Goal: Task Accomplishment & Management: Manage account settings

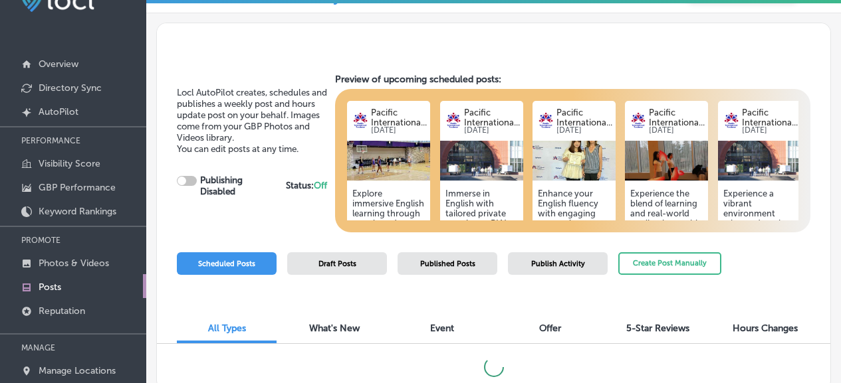
scroll to position [35, 0]
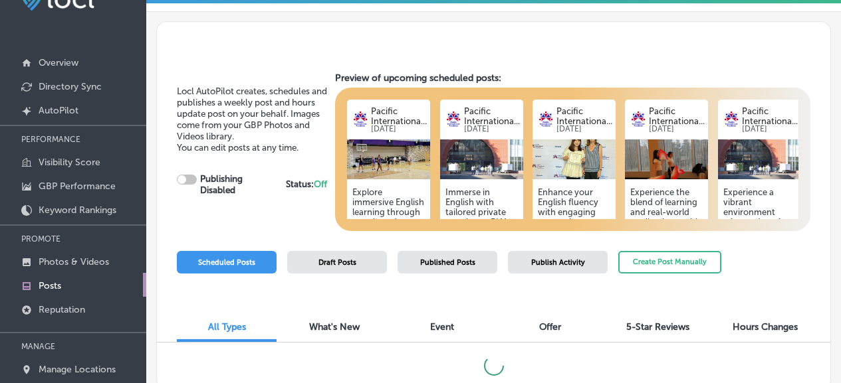
checkbox input "true"
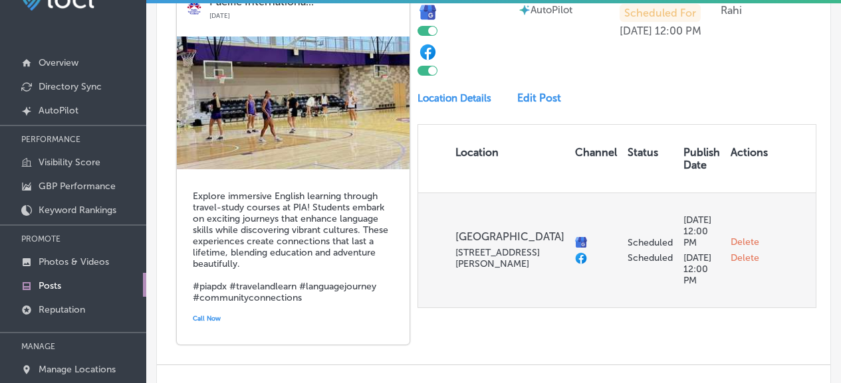
scroll to position [349, 0]
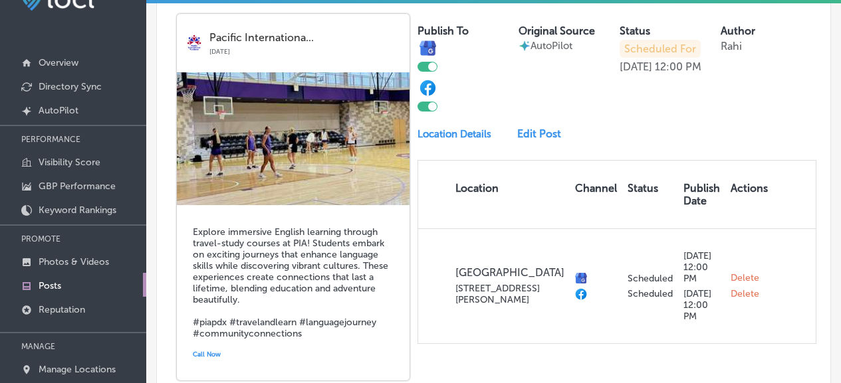
click at [519, 140] on link "Edit Post" at bounding box center [543, 134] width 52 height 13
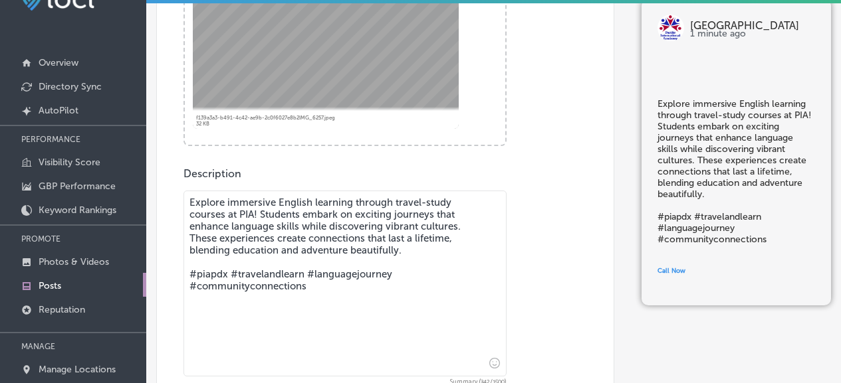
scroll to position [471, 0]
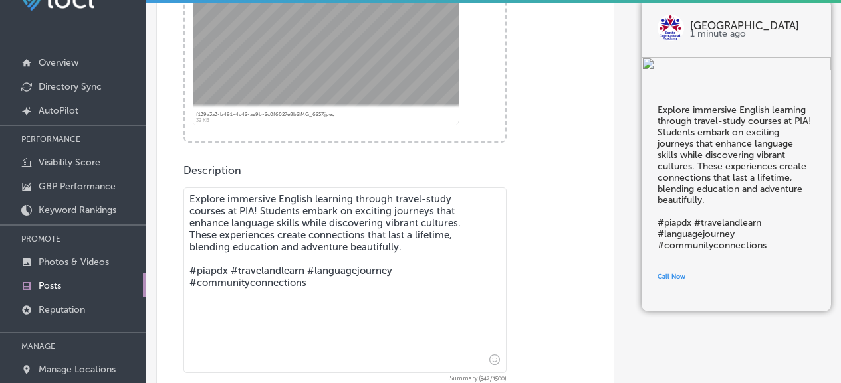
drag, startPoint x: 413, startPoint y: 249, endPoint x: 171, endPoint y: 195, distance: 248.0
click at [171, 195] on div "Post content Select location(s) This field is uneditable once its been posted t…" at bounding box center [385, 133] width 458 height 794
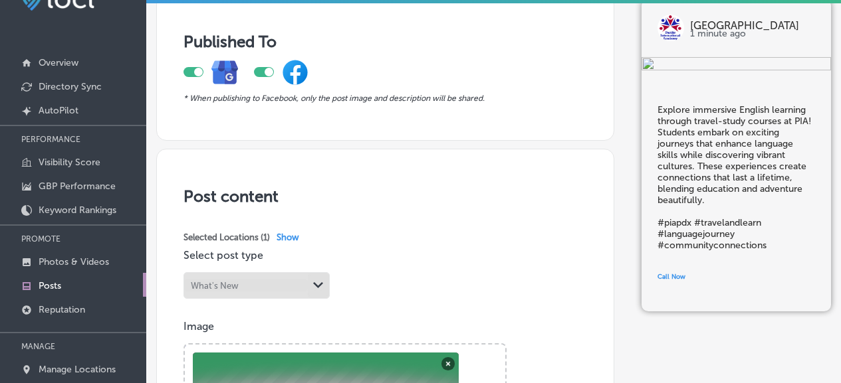
scroll to position [0, 0]
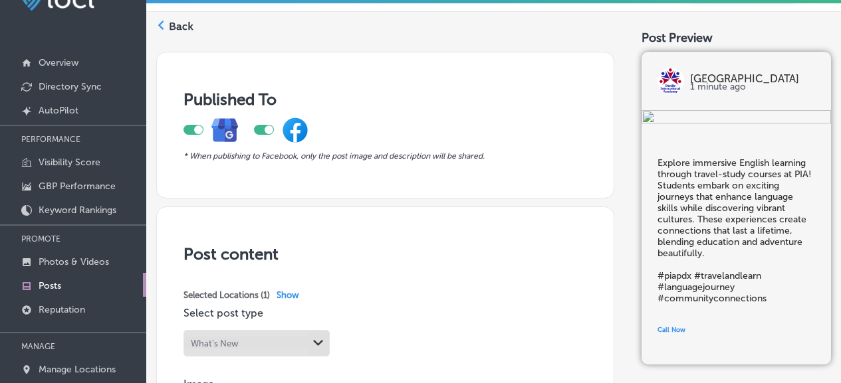
click at [163, 21] on icon at bounding box center [160, 25] width 9 height 9
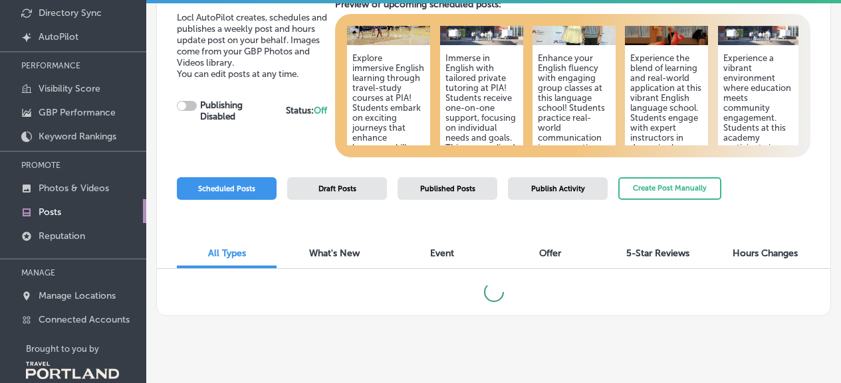
scroll to position [156, 0]
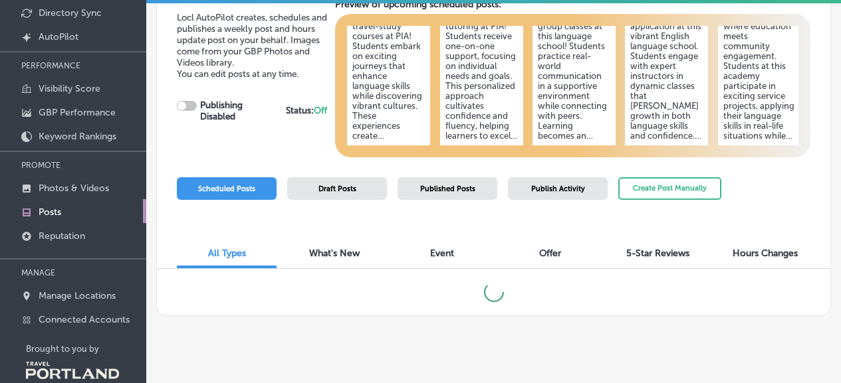
checkbox input "true"
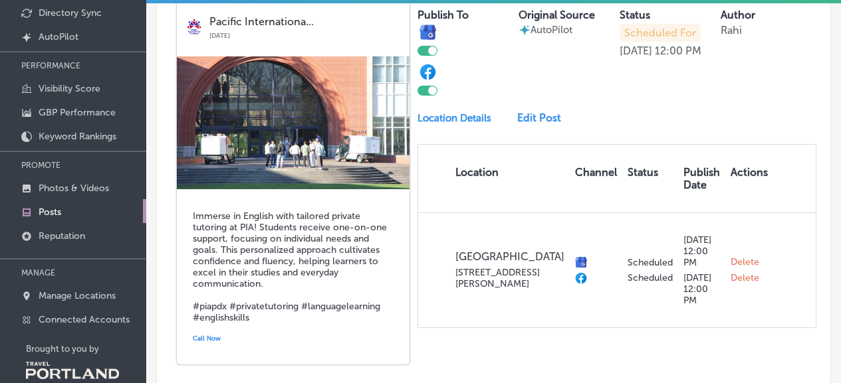
scroll to position [734, 0]
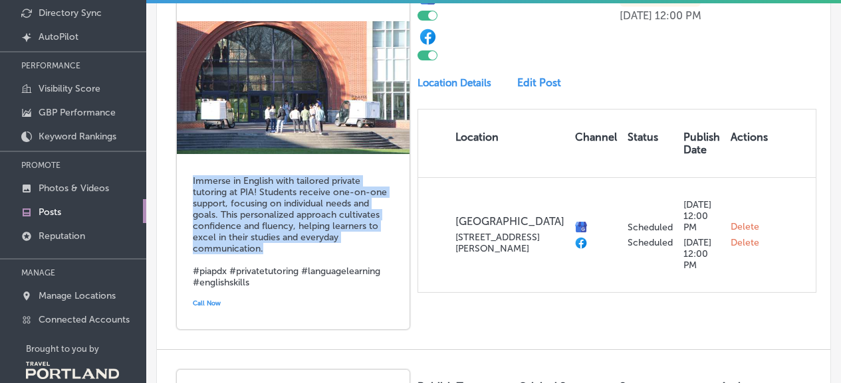
drag, startPoint x: 282, startPoint y: 251, endPoint x: 189, endPoint y: 187, distance: 112.8
click at [189, 187] on div "Immerse in English with tailored private tutoring at PIA! Students receive one-…" at bounding box center [293, 241] width 233 height 175
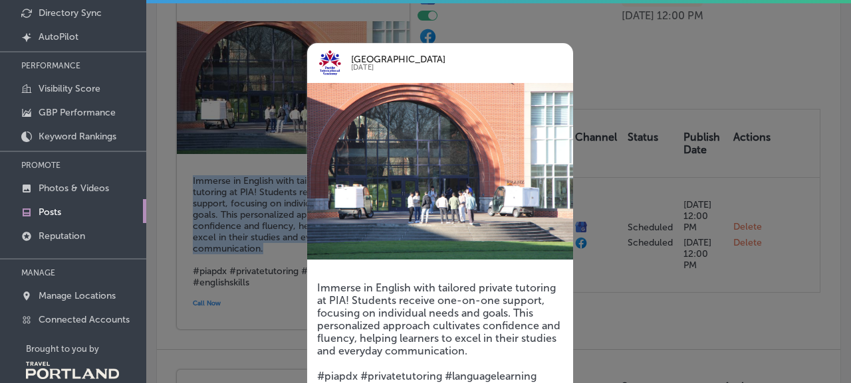
copy h5 "Immerse in English with tailored private tutoring at PIA! Students receive one-…"
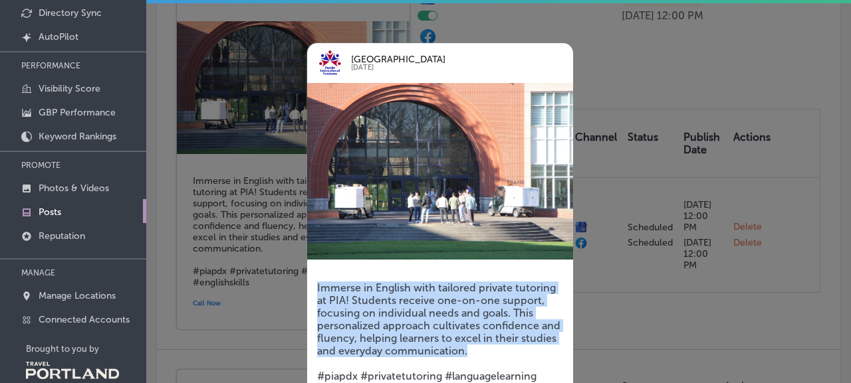
drag, startPoint x: 478, startPoint y: 350, endPoint x: 305, endPoint y: 287, distance: 184.4
click at [305, 287] on div "[GEOGRAPHIC_DATA] [DATE] Immerse in English with tailored private tutoring at P…" at bounding box center [420, 246] width 266 height 446
copy h5 "Immerse in English with tailored private tutoring at PIA! Students receive one-…"
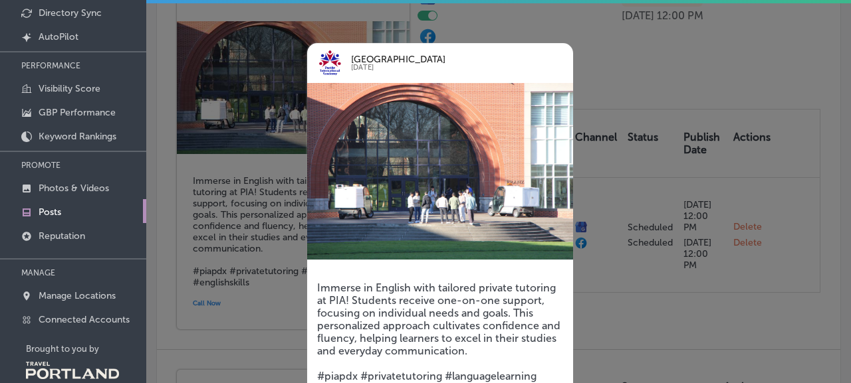
click at [619, 147] on div at bounding box center [425, 191] width 851 height 383
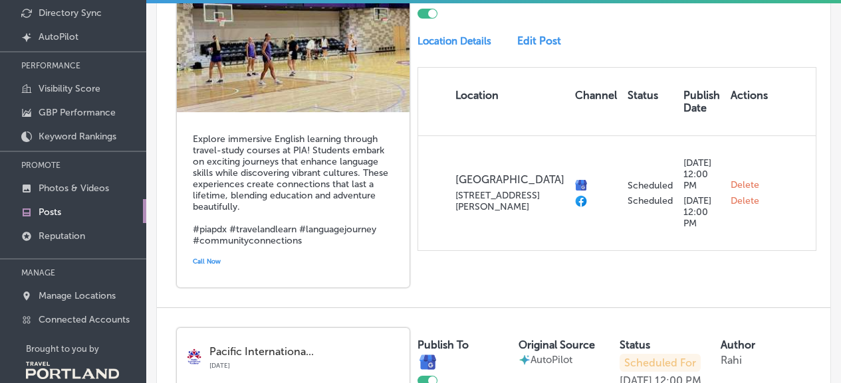
scroll to position [355, 0]
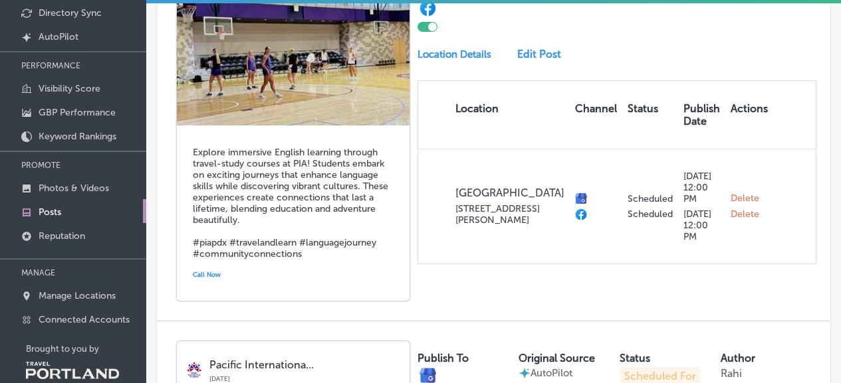
click at [519, 60] on link "Edit Post" at bounding box center [543, 54] width 52 height 13
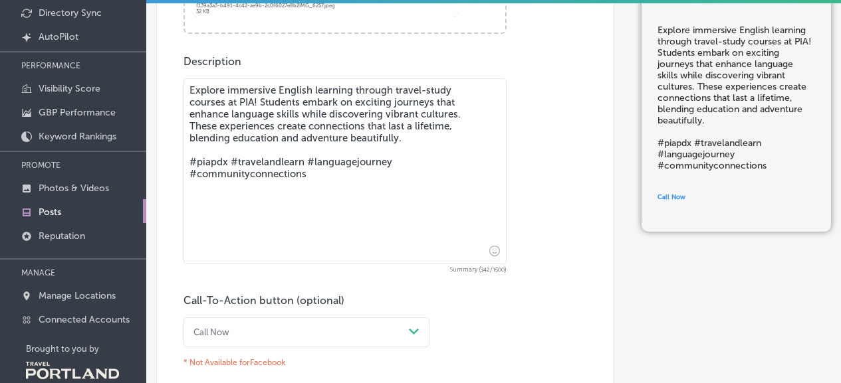
scroll to position [525, 0]
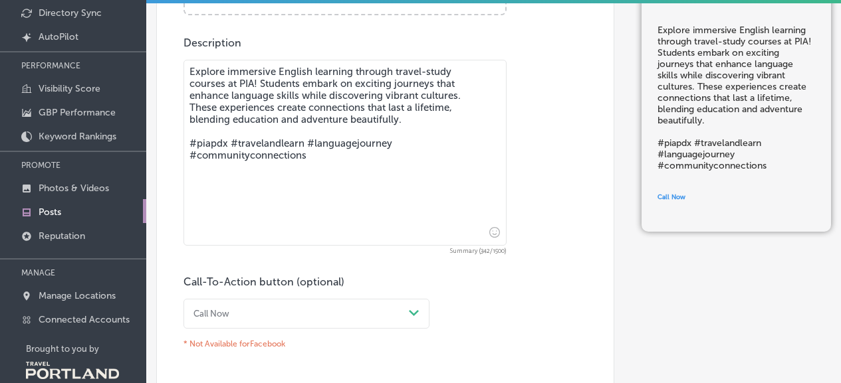
drag, startPoint x: 414, startPoint y: 122, endPoint x: 95, endPoint y: 74, distance: 322.6
click at [95, 74] on div "iconmonstr-menu-thin copy Created with Sketch. Overview Directory Sync Created …" at bounding box center [420, 86] width 841 height 383
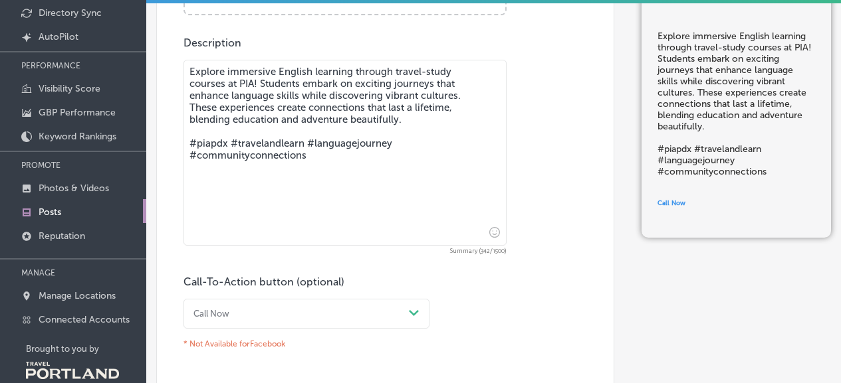
paste textarea "At PIA, private tutoring is designed around your needs. With focused one-on-one…"
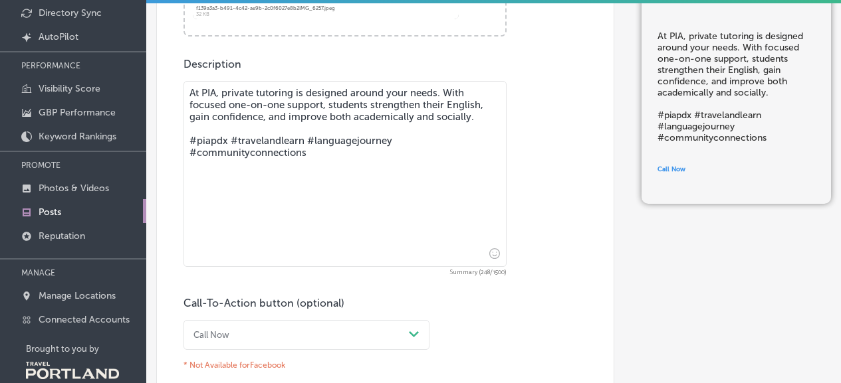
scroll to position [495, 0]
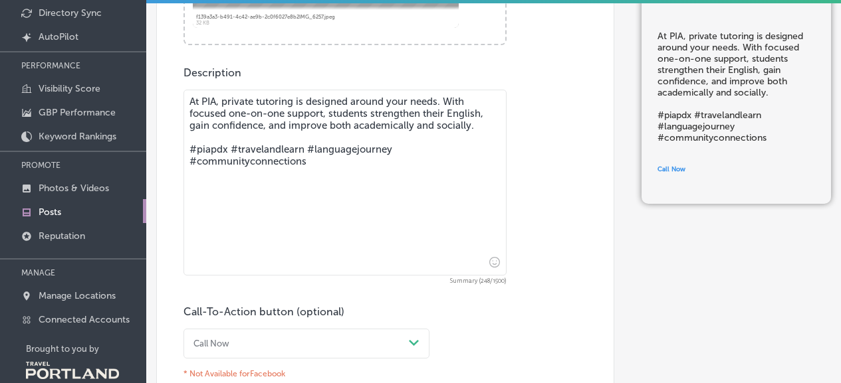
drag, startPoint x: 320, startPoint y: 179, endPoint x: 237, endPoint y: 157, distance: 85.9
click at [237, 157] on textarea "At PIA, private tutoring is designed around your needs. With focused one-on-one…" at bounding box center [344, 183] width 323 height 186
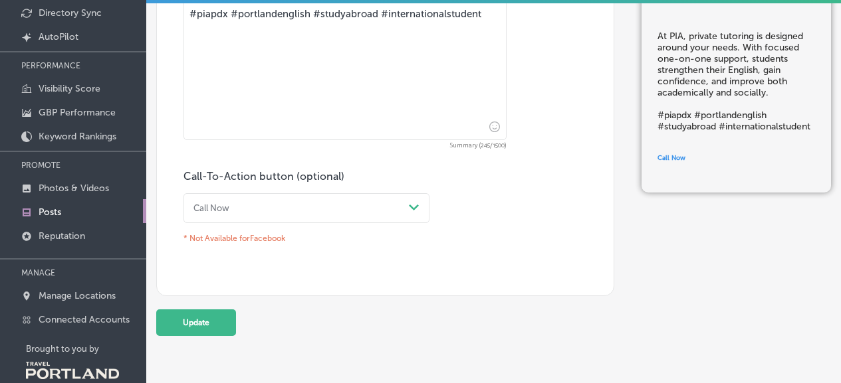
scroll to position [654, 0]
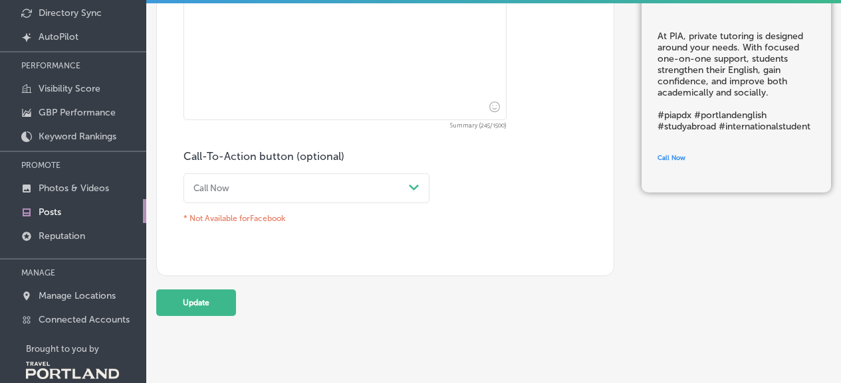
type textarea "At PIA, private tutoring is designed around your needs. With focused one-on-one…"
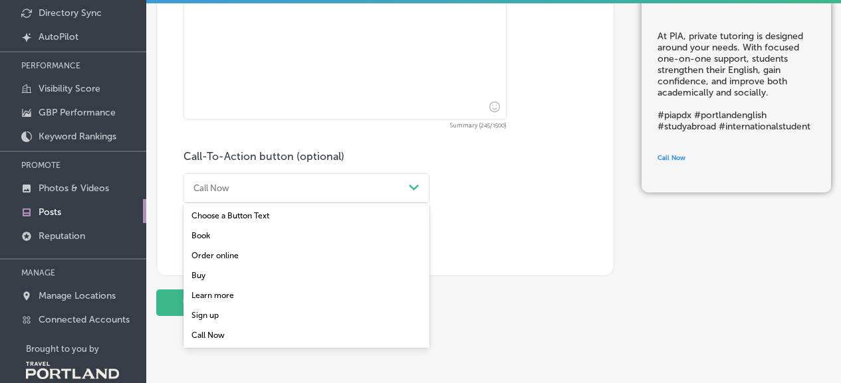
click at [314, 181] on div "Call Now" at bounding box center [295, 188] width 215 height 18
click at [241, 290] on div "Learn more" at bounding box center [306, 296] width 246 height 20
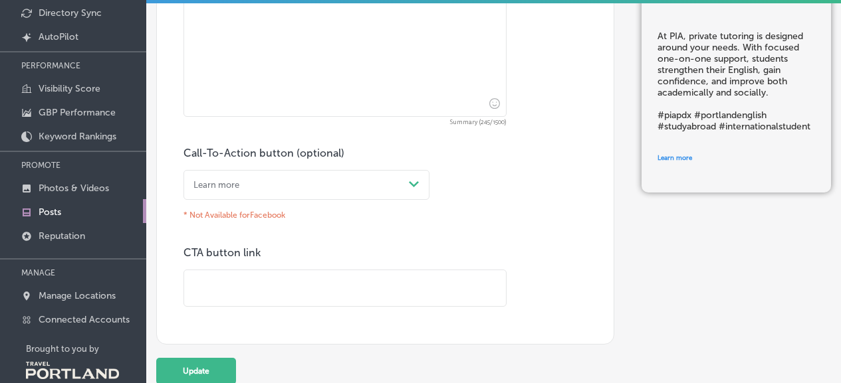
click at [308, 290] on input "text" at bounding box center [345, 288] width 322 height 37
paste input "[URL][DOMAIN_NAME]"
type input "[URL][DOMAIN_NAME]"
click at [214, 378] on button "Update" at bounding box center [196, 371] width 80 height 27
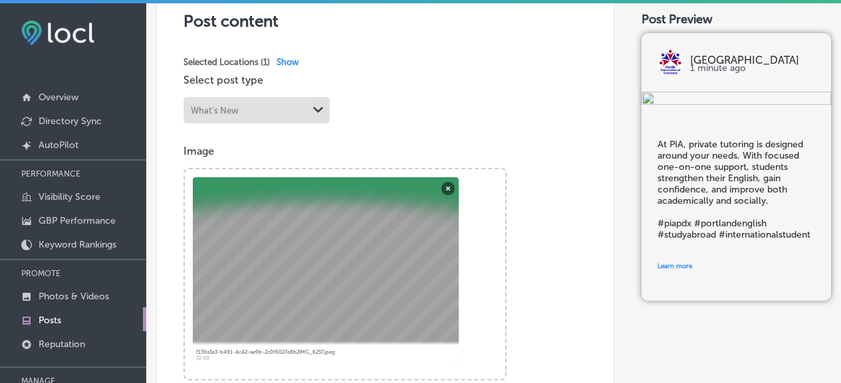
scroll to position [278, 0]
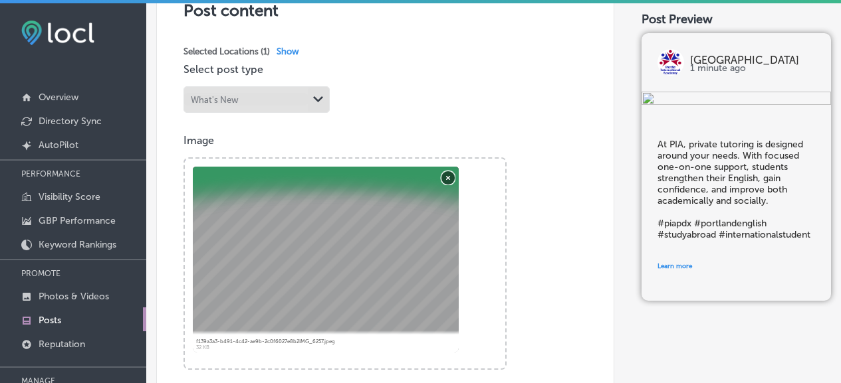
click at [451, 178] on button "Remove" at bounding box center [447, 177] width 13 height 13
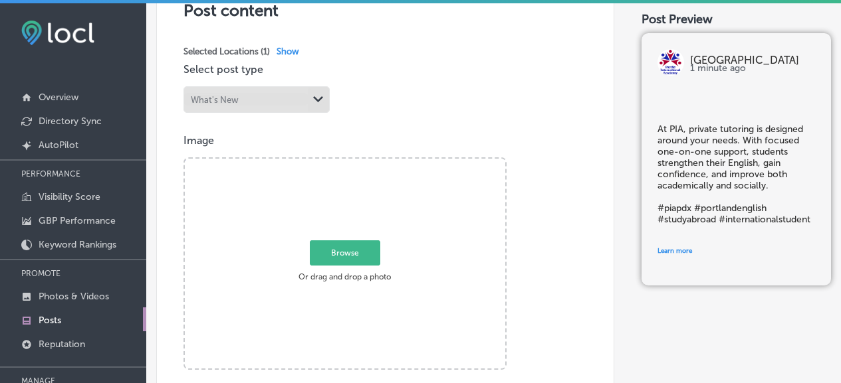
click at [336, 254] on span "Browse" at bounding box center [345, 253] width 70 height 25
click at [336, 163] on input "Browse Or drag and drop a photo" at bounding box center [345, 161] width 320 height 4
click at [349, 256] on span "Browse" at bounding box center [345, 253] width 70 height 25
click at [349, 163] on input "Browse Or drag and drop a photo" at bounding box center [345, 161] width 320 height 4
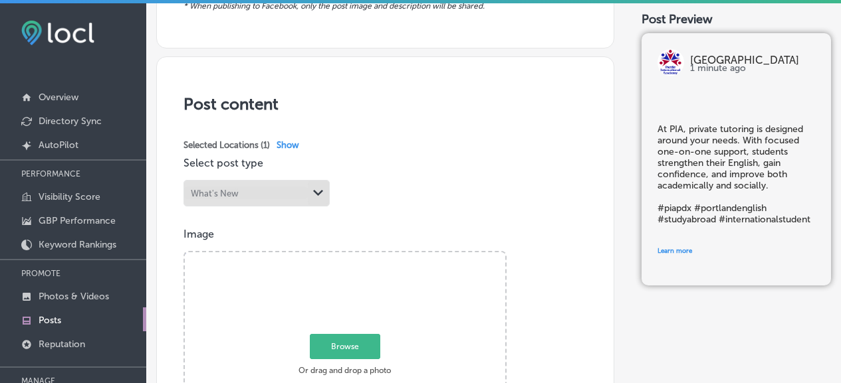
scroll to position [0, 0]
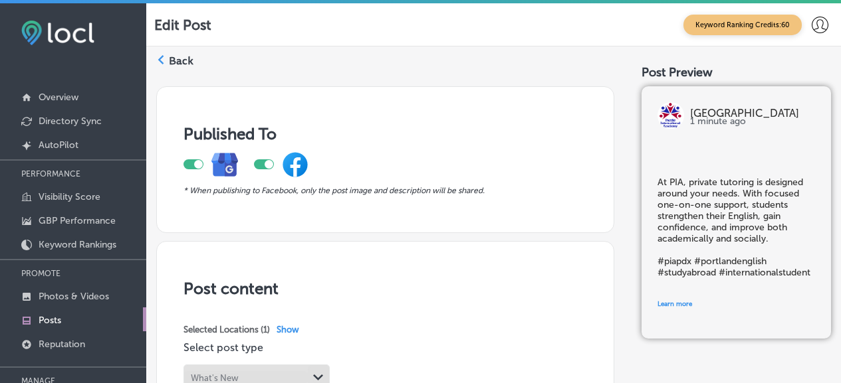
click at [163, 60] on icon at bounding box center [160, 59] width 9 height 9
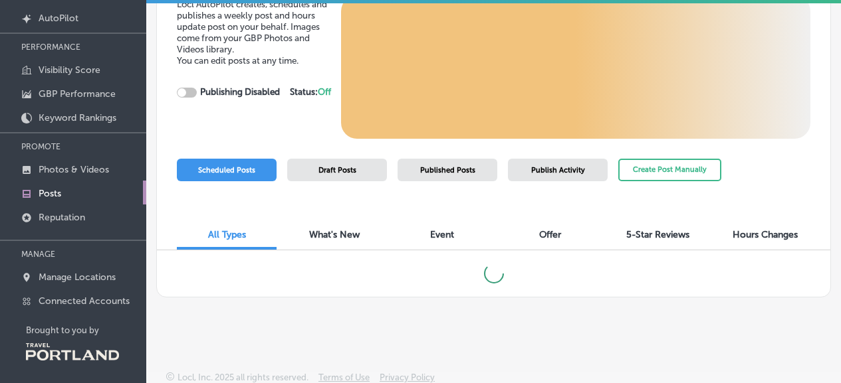
scroll to position [130, 0]
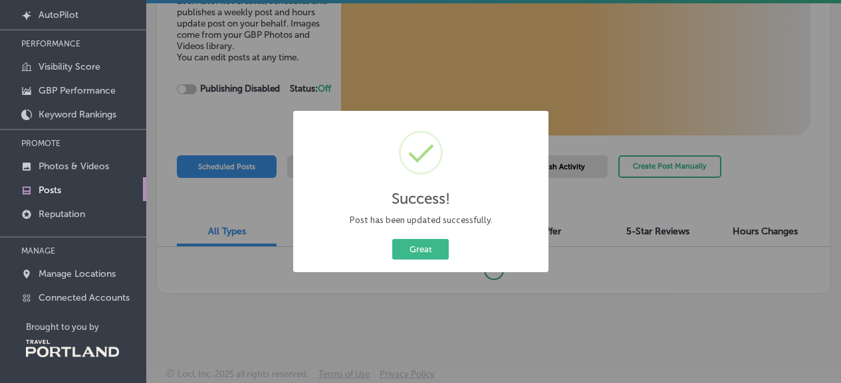
checkbox input "true"
click at [418, 254] on button "Great" at bounding box center [420, 249] width 56 height 21
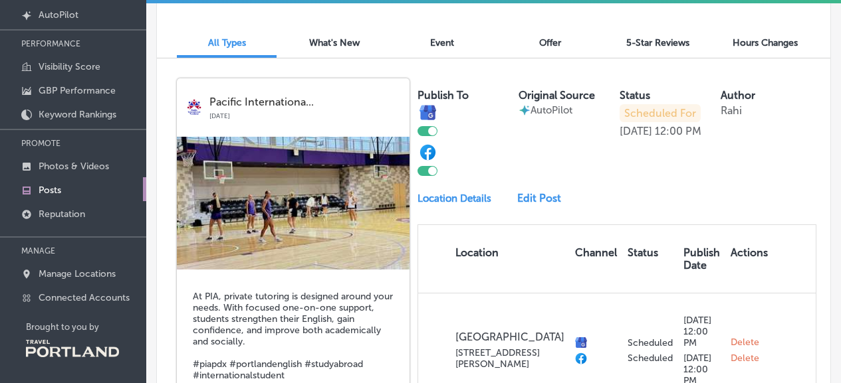
scroll to position [302, 0]
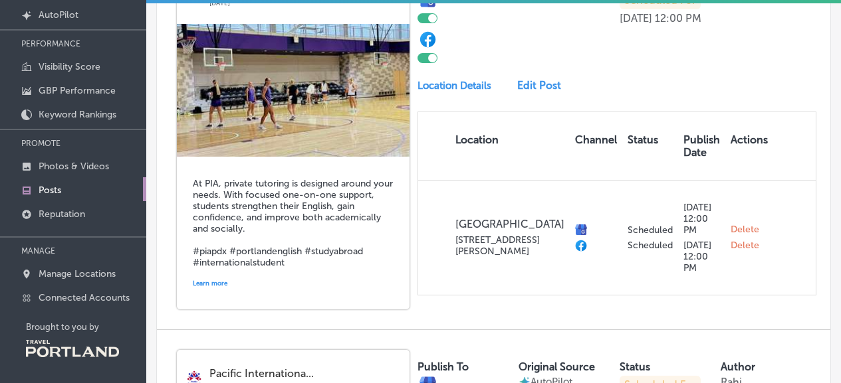
click at [541, 92] on link "Edit Post" at bounding box center [543, 85] width 52 height 13
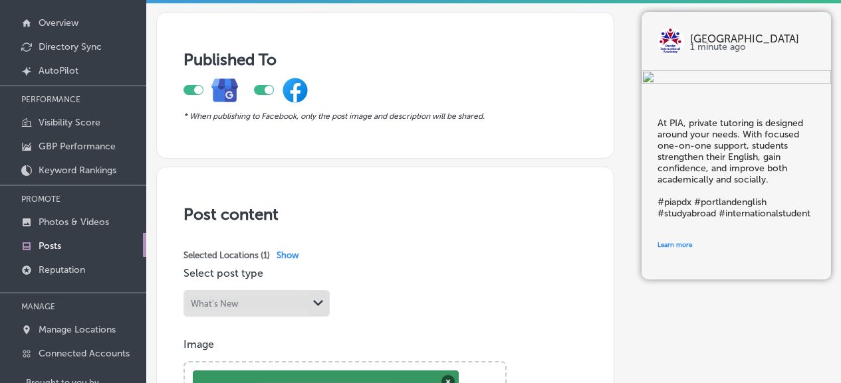
scroll to position [21, 0]
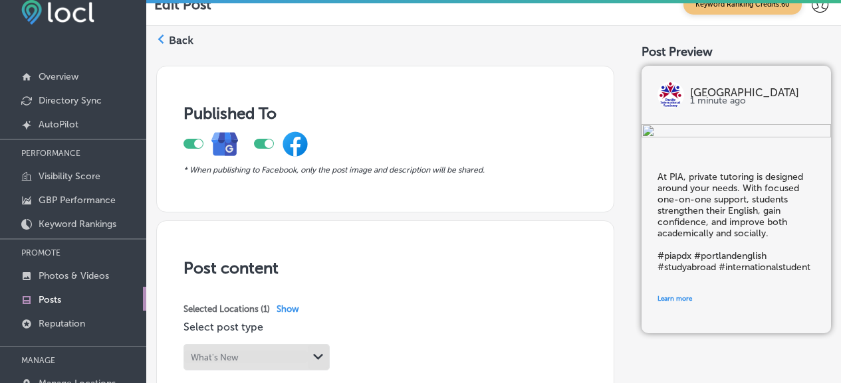
click at [63, 294] on link "Posts" at bounding box center [73, 299] width 146 height 24
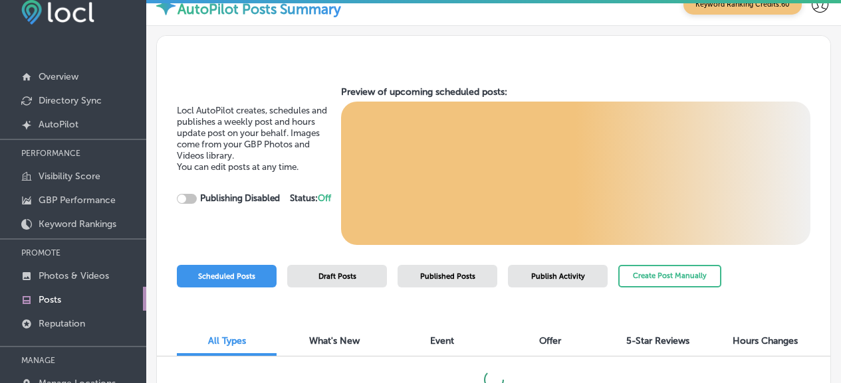
click at [443, 272] on span "Published Posts" at bounding box center [447, 276] width 55 height 9
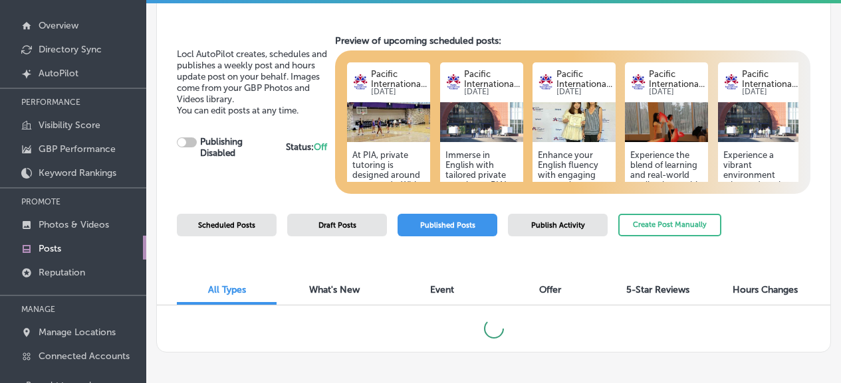
scroll to position [130, 0]
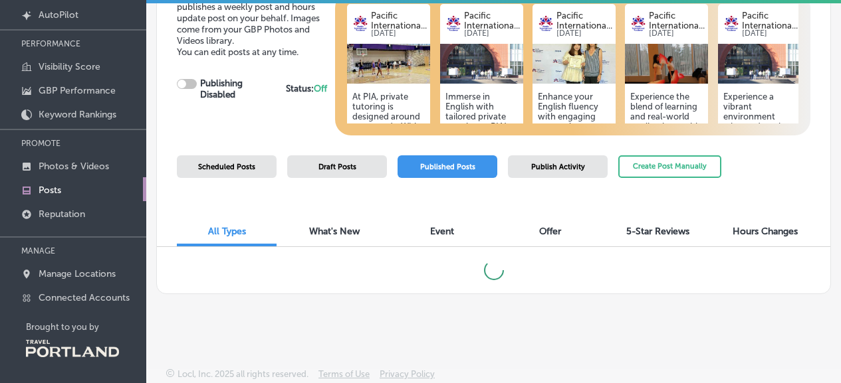
checkbox input "true"
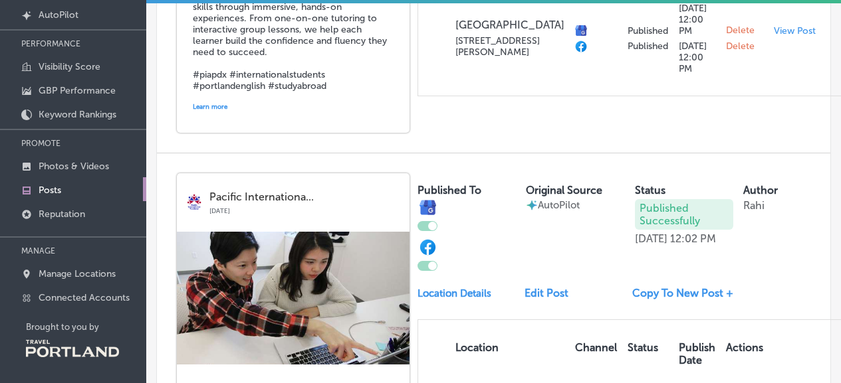
scroll to position [1704, 0]
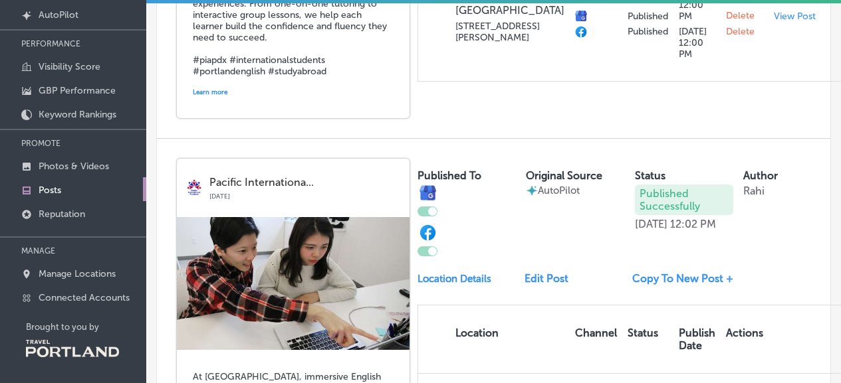
click at [60, 185] on p "Posts" at bounding box center [50, 190] width 23 height 11
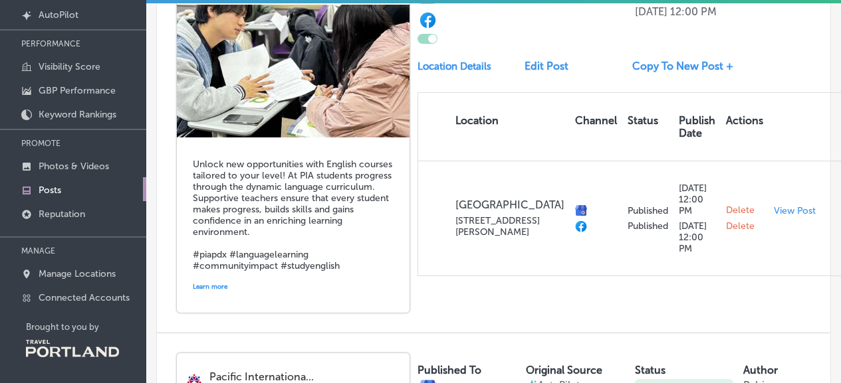
scroll to position [0, 0]
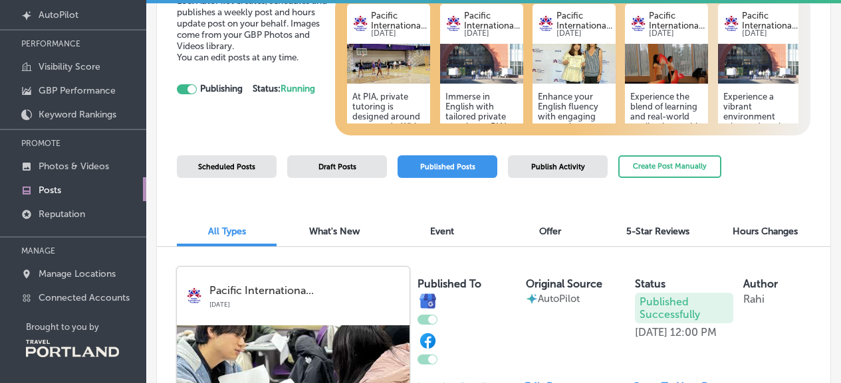
click at [229, 167] on span "Scheduled Posts" at bounding box center [226, 167] width 57 height 9
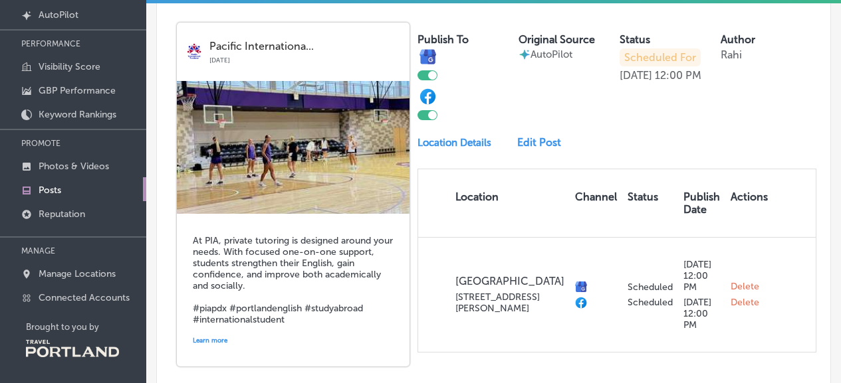
scroll to position [268, 0]
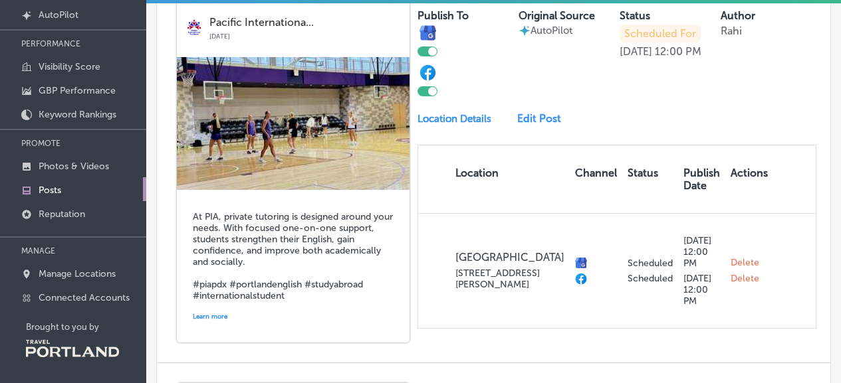
click at [526, 125] on link "Edit Post" at bounding box center [543, 118] width 52 height 13
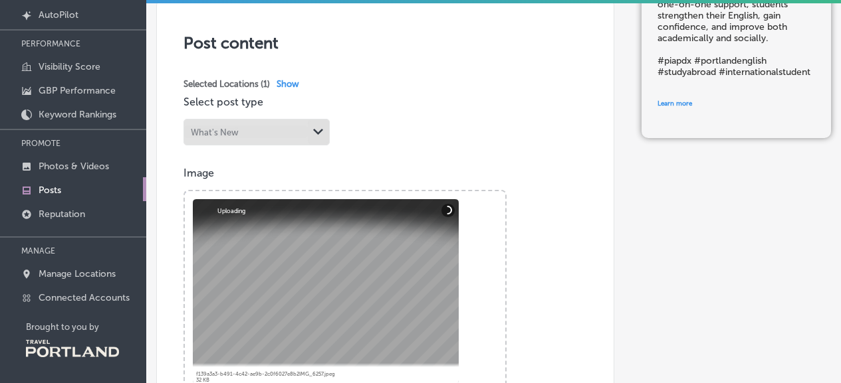
scroll to position [186, 0]
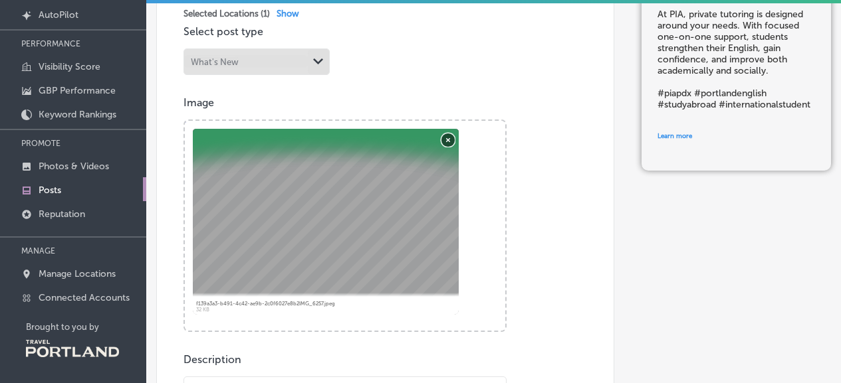
click at [446, 142] on button "Remove" at bounding box center [447, 139] width 13 height 13
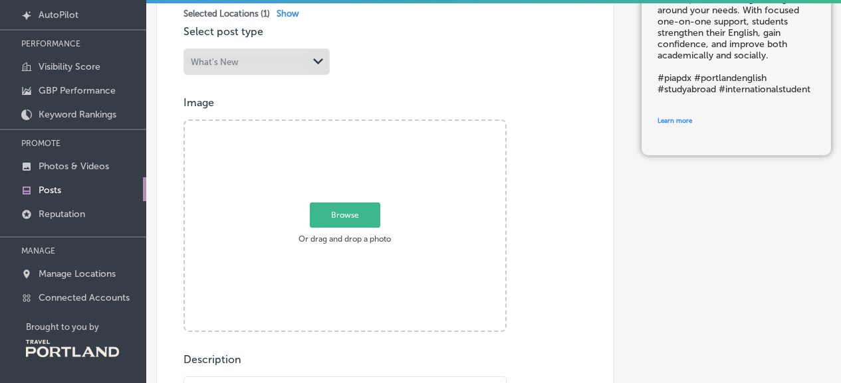
click at [347, 223] on span "Browse" at bounding box center [345, 215] width 70 height 25
click at [347, 125] on input "Browse Or drag and drop a photo" at bounding box center [345, 123] width 320 height 4
type input "C:\fakepath\IMG_7938.jpeg"
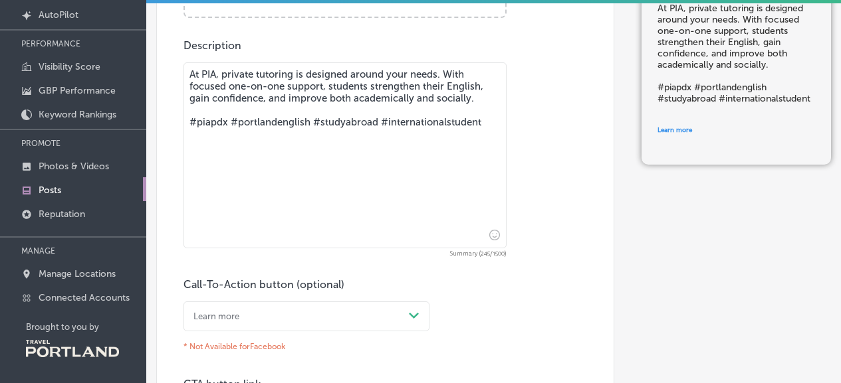
scroll to position [771, 0]
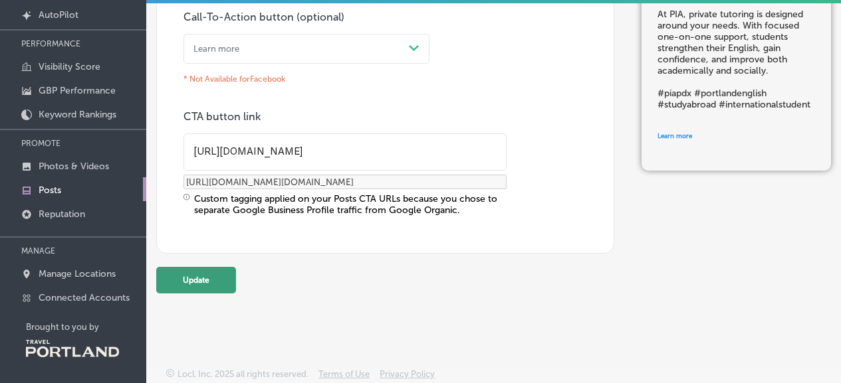
click at [191, 280] on button "Update" at bounding box center [196, 280] width 80 height 27
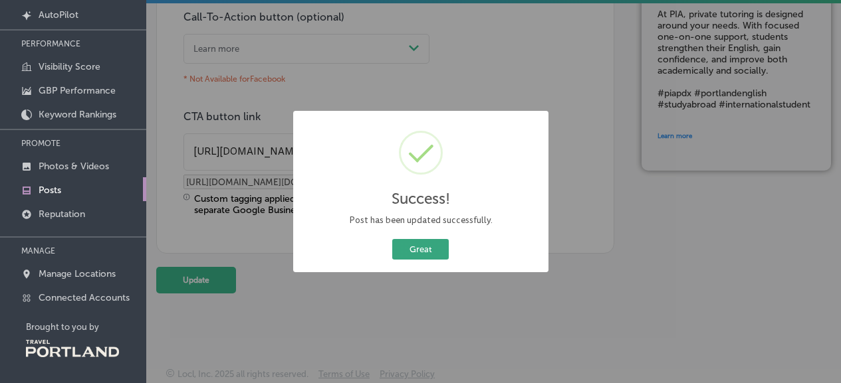
click at [425, 247] on button "Great" at bounding box center [420, 249] width 56 height 21
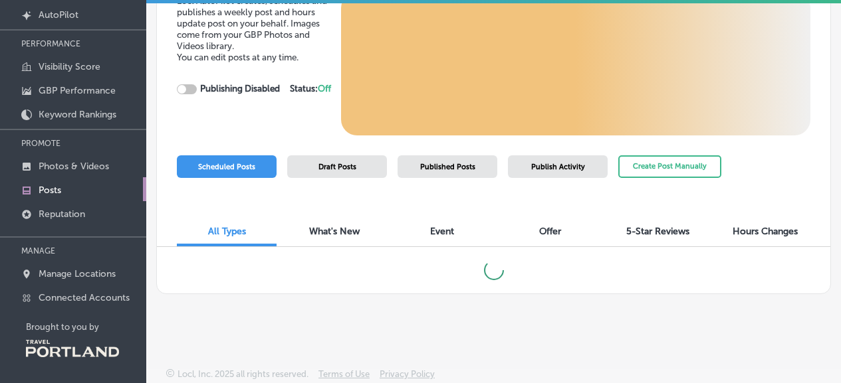
checkbox input "true"
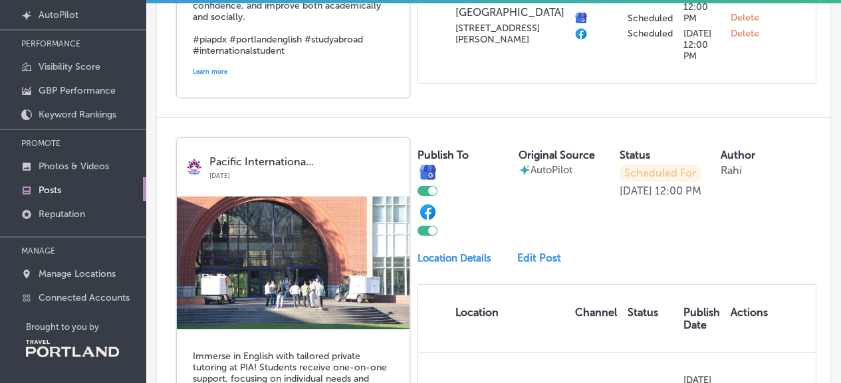
scroll to position [562, 0]
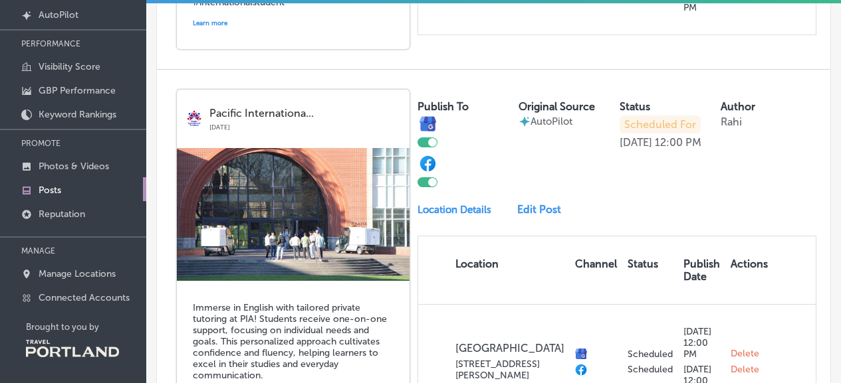
click at [530, 216] on link "Edit Post" at bounding box center [543, 209] width 52 height 13
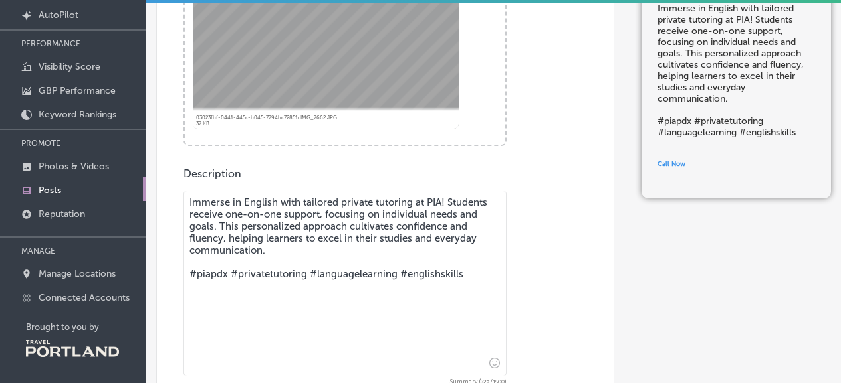
scroll to position [391, 0]
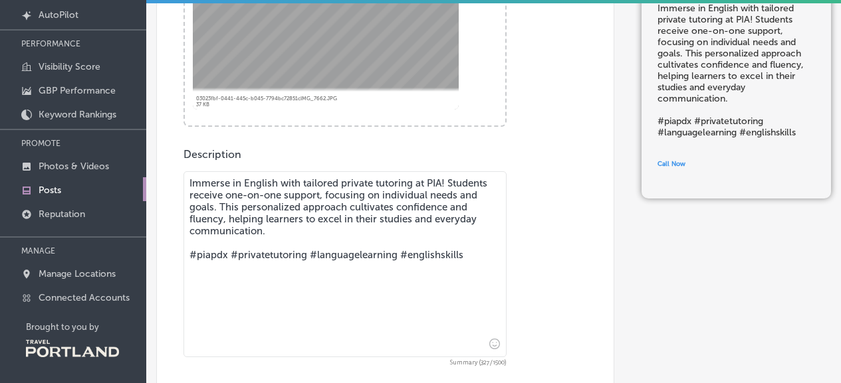
drag, startPoint x: 380, startPoint y: 233, endPoint x: 133, endPoint y: 185, distance: 251.9
click at [133, 185] on div "iconmonstr-menu-thin copy Created with Sketch. Overview Directory Sync Created …" at bounding box center [420, 64] width 841 height 383
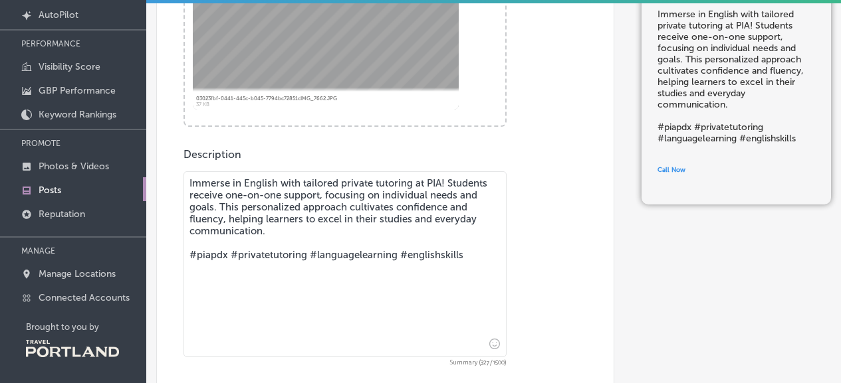
paste textarea "[PERSON_NAME]’s English courses help students strengthen speaking, listening, r…"
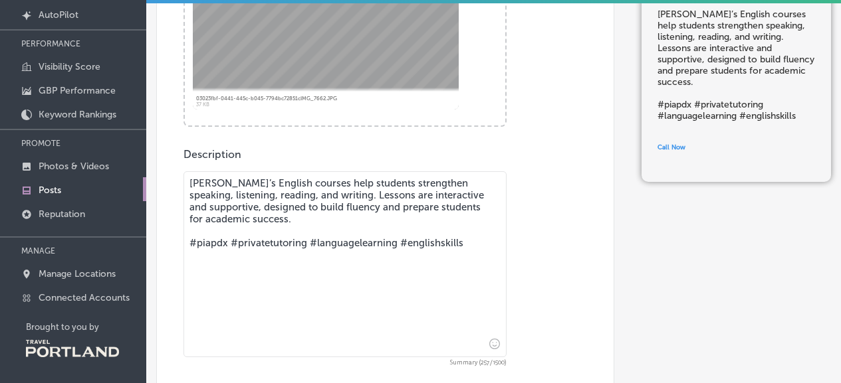
drag, startPoint x: 476, startPoint y: 245, endPoint x: 238, endPoint y: 240, distance: 238.0
click at [238, 240] on textarea "[PERSON_NAME]’s English courses help students strengthen speaking, listening, r…" at bounding box center [344, 264] width 323 height 186
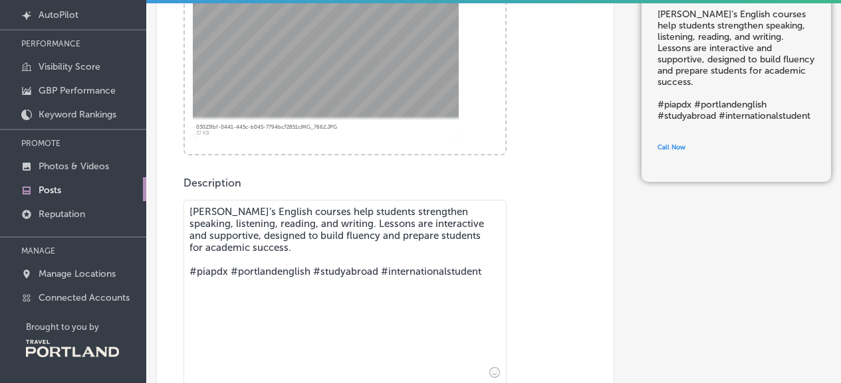
scroll to position [360, 0]
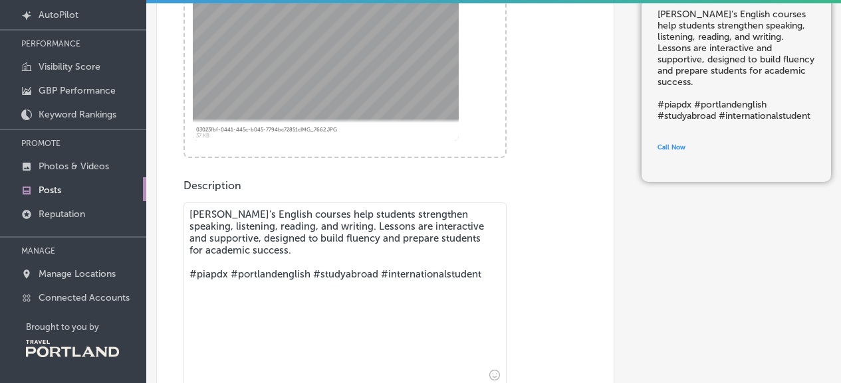
click at [334, 225] on textarea "[PERSON_NAME]’s English courses help students strengthen speaking, listening, r…" at bounding box center [344, 296] width 323 height 186
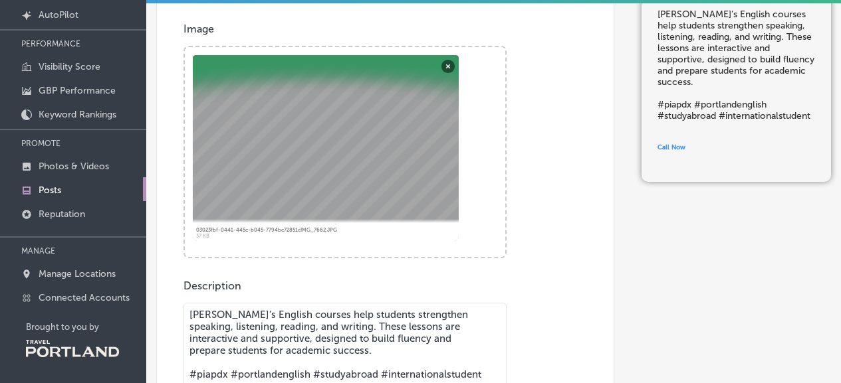
scroll to position [255, 0]
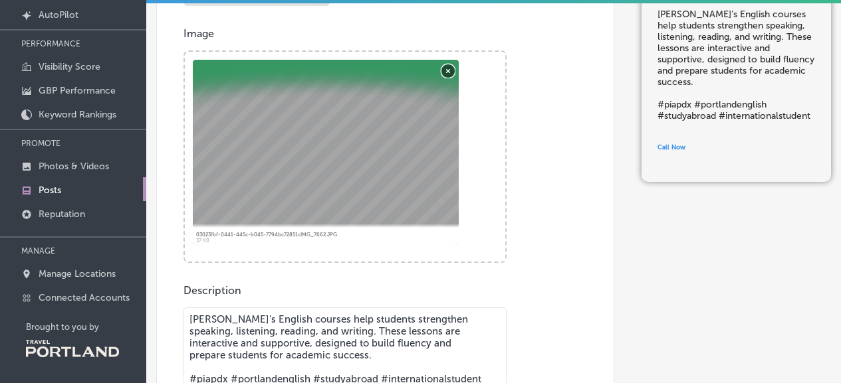
type textarea "[PERSON_NAME]’s English courses help students strengthen speaking, listening, r…"
click at [449, 68] on button "Remove" at bounding box center [447, 70] width 13 height 13
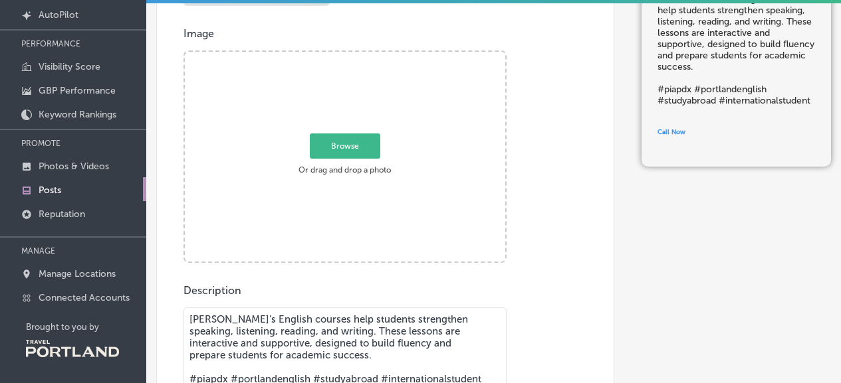
click at [347, 152] on span "Browse" at bounding box center [345, 145] width 70 height 25
click at [347, 56] on input "Browse Or drag and drop a photo" at bounding box center [345, 54] width 320 height 4
type input "C:\fakepath\IMG_9907.HEIC"
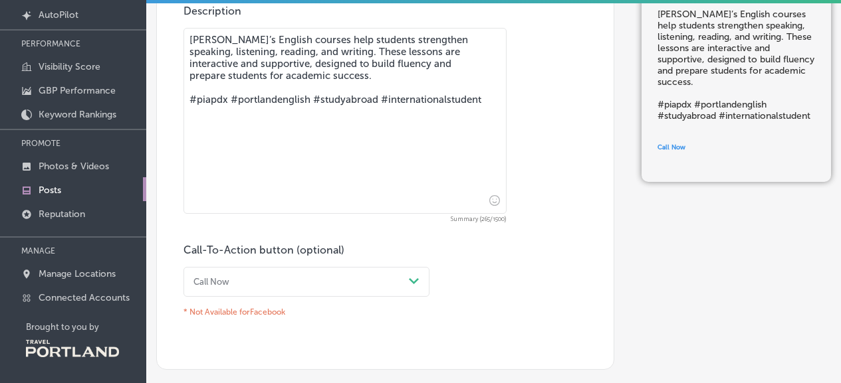
scroll to position [654, 0]
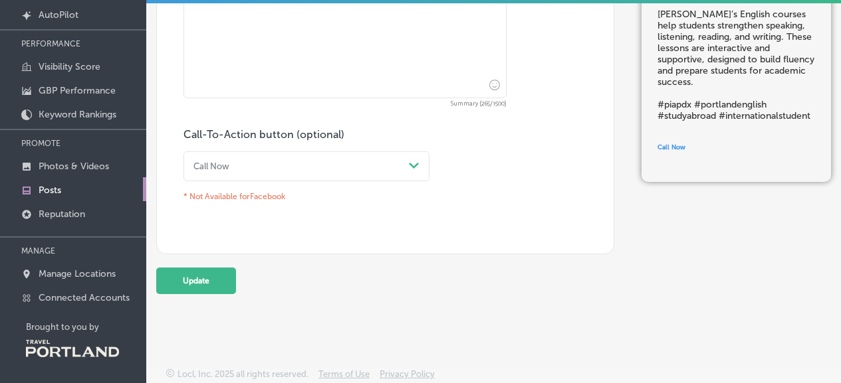
click at [275, 165] on div "Call Now" at bounding box center [295, 166] width 215 height 18
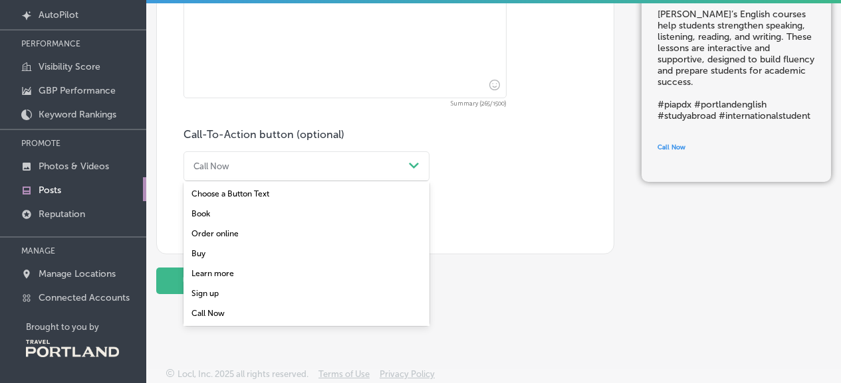
click at [211, 294] on div "Sign up" at bounding box center [306, 294] width 246 height 20
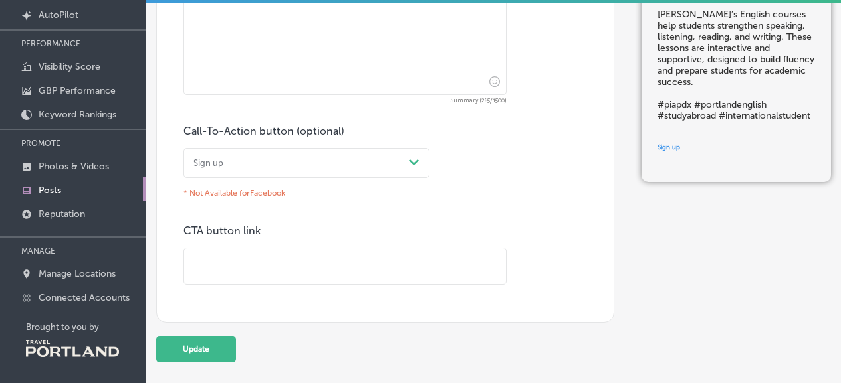
click at [264, 262] on input "text" at bounding box center [345, 267] width 322 height 37
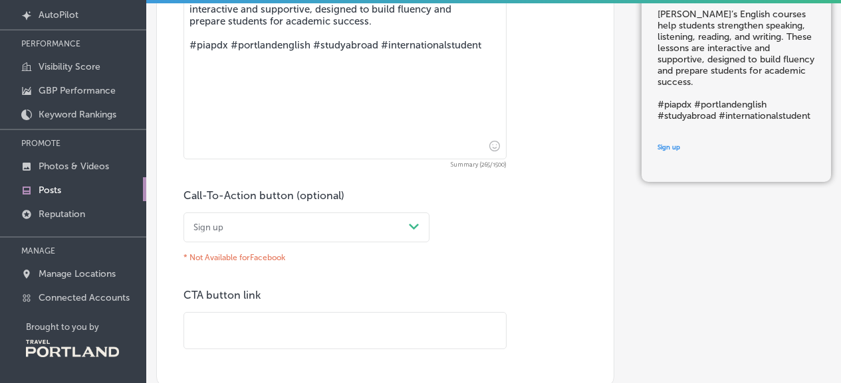
scroll to position [600, 0]
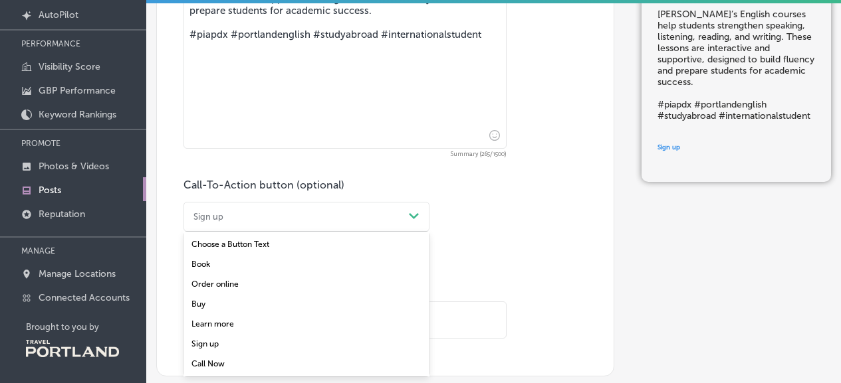
click at [231, 227] on div "Sign up Path Created with Sketch." at bounding box center [306, 217] width 246 height 30
click at [495, 256] on div "Call-To-Action button (optional) Sign up Path Created with Sketch. * Not Availa…" at bounding box center [384, 259] width 403 height 161
click at [391, 318] on input "text" at bounding box center [345, 320] width 322 height 37
paste input "[URL][DOMAIN_NAME]"
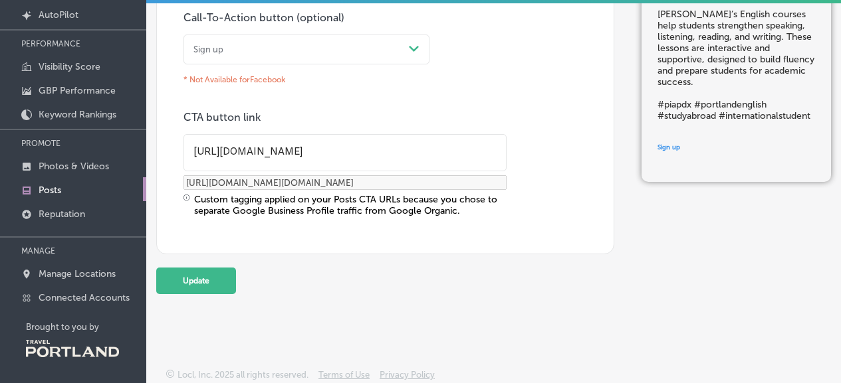
scroll to position [771, 0]
type input "[URL][DOMAIN_NAME]"
click at [193, 280] on button "Update" at bounding box center [196, 280] width 80 height 27
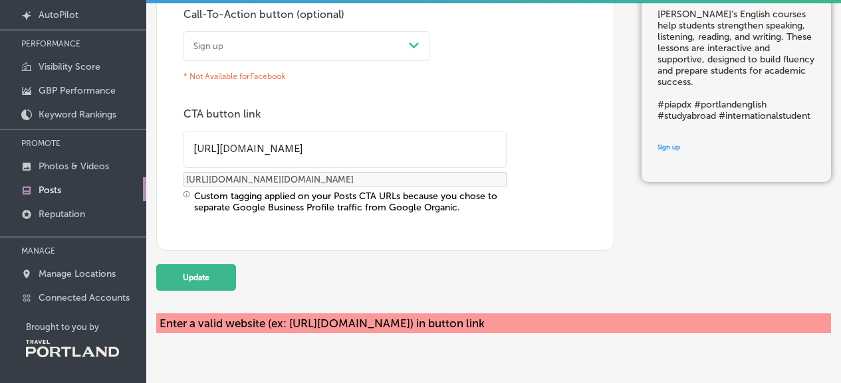
scroll to position [0, 175]
drag, startPoint x: 188, startPoint y: 145, endPoint x: 757, endPoint y: 160, distance: 569.1
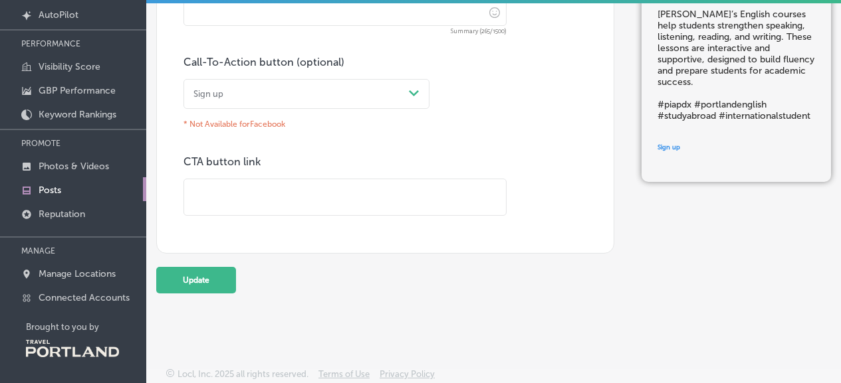
paste input "[URL][DOMAIN_NAME]"
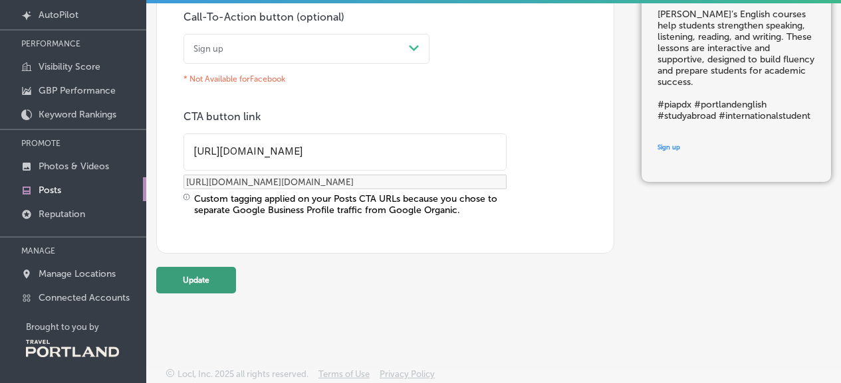
type input "[URL][DOMAIN_NAME]"
click at [200, 284] on button "Update" at bounding box center [196, 280] width 80 height 27
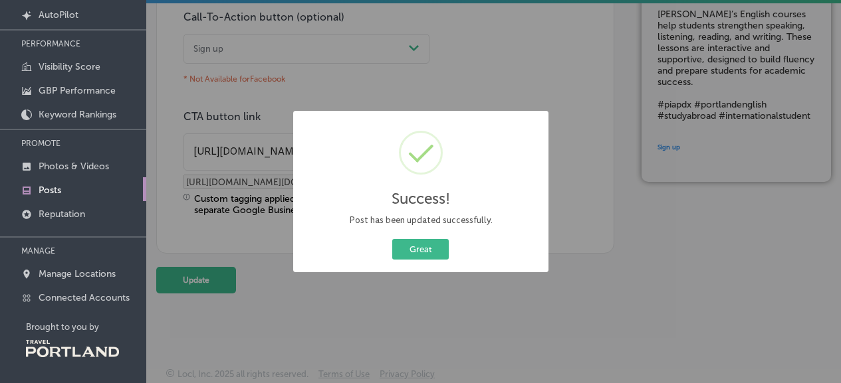
click at [413, 260] on div "Great Cancel" at bounding box center [420, 250] width 235 height 26
click at [415, 252] on button "Great" at bounding box center [420, 249] width 56 height 21
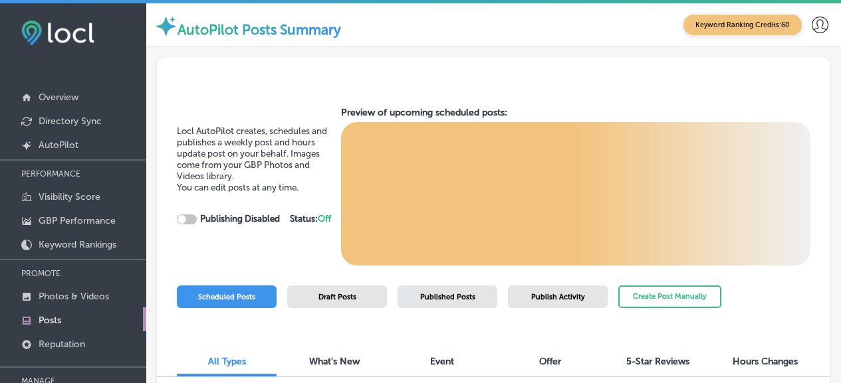
scroll to position [130, 0]
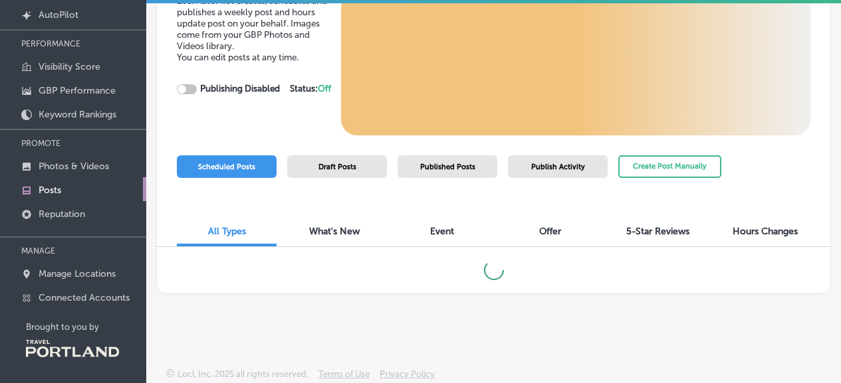
checkbox input "true"
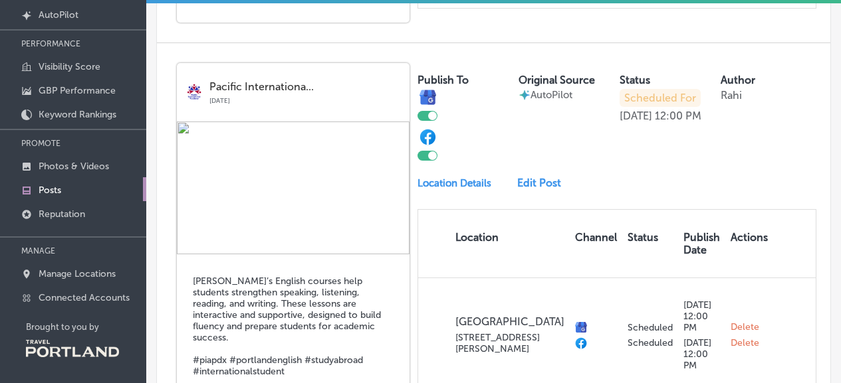
scroll to position [591, 0]
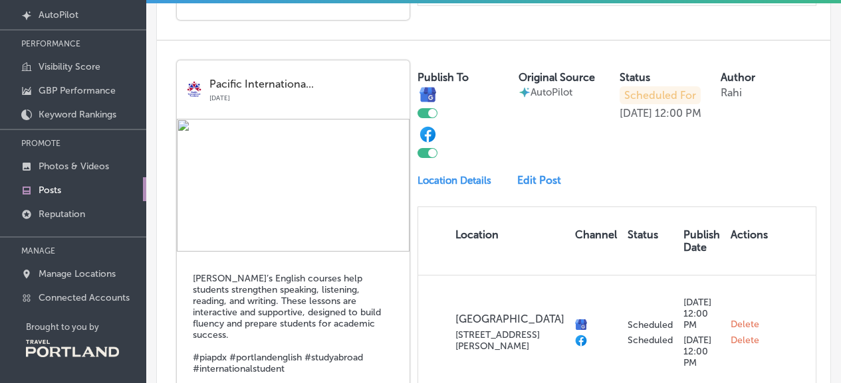
click at [534, 177] on link "Edit Post" at bounding box center [543, 180] width 52 height 13
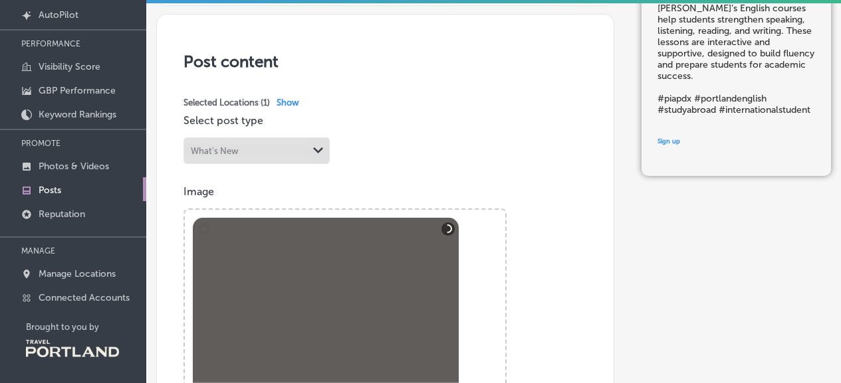
scroll to position [136, 0]
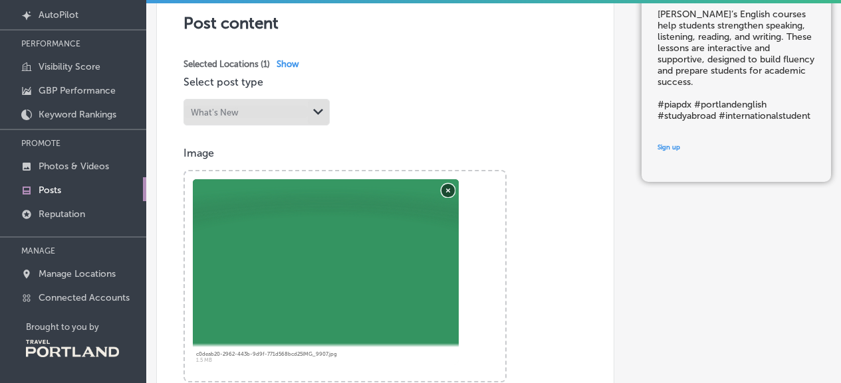
click at [444, 193] on button "Remove" at bounding box center [447, 189] width 13 height 13
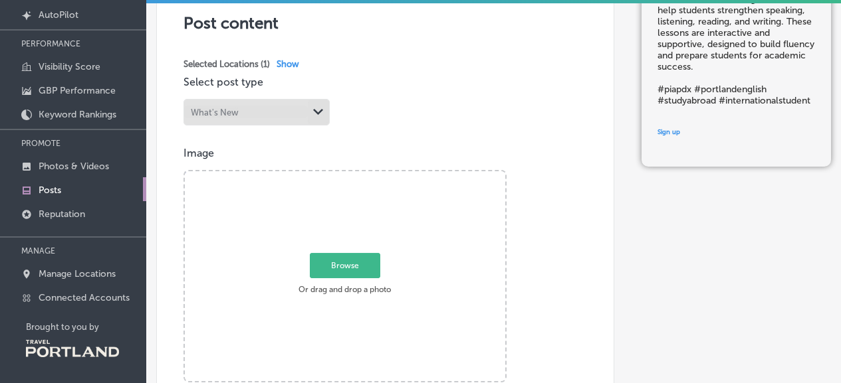
click at [348, 259] on span "Browse" at bounding box center [345, 265] width 70 height 25
click at [348, 175] on input "Browse Or drag and drop a photo" at bounding box center [345, 173] width 320 height 4
type input "C:\fakepath\IMG_7800.JPG"
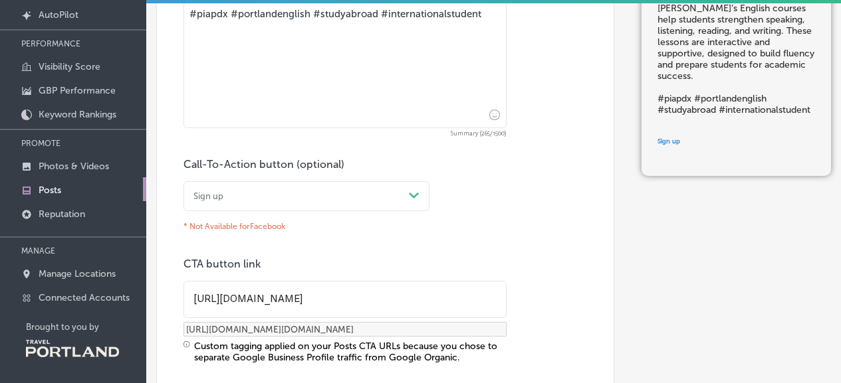
scroll to position [668, 0]
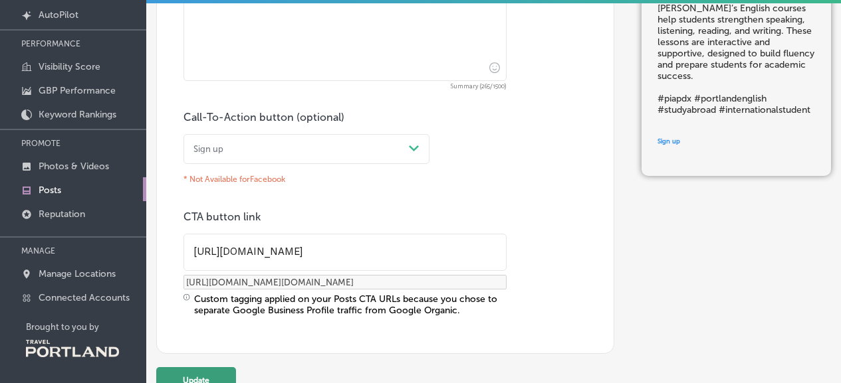
click at [202, 376] on button "Update" at bounding box center [196, 380] width 80 height 27
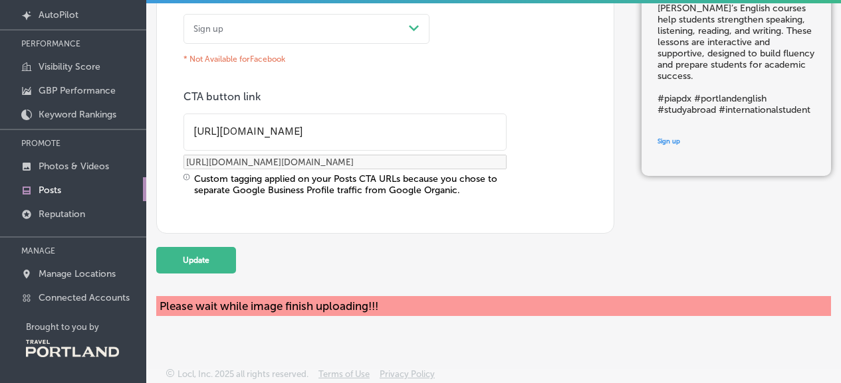
scroll to position [0, 0]
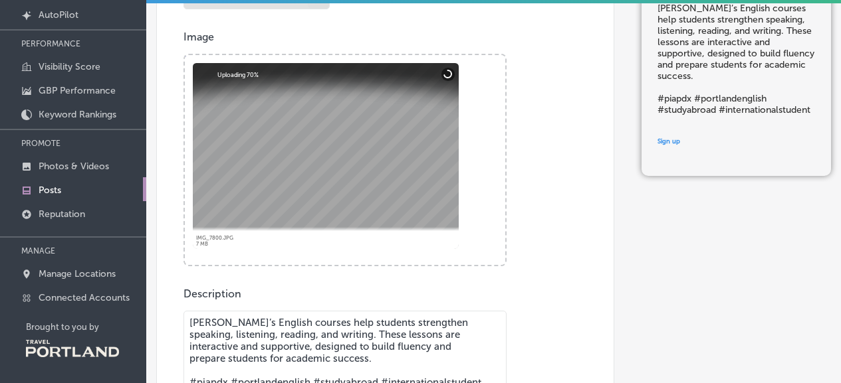
scroll to position [253, 0]
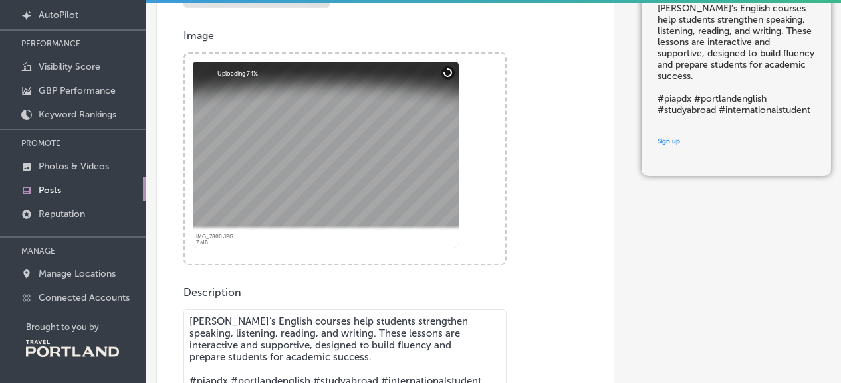
click at [512, 218] on div "Image Powered by PQINA Browse Or drag and drop a photo IMG_7800.JPG Abort Retry…" at bounding box center [384, 147] width 403 height 236
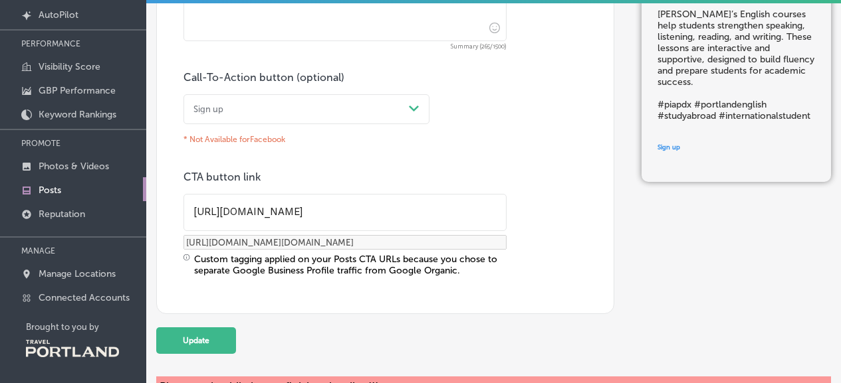
scroll to position [791, 0]
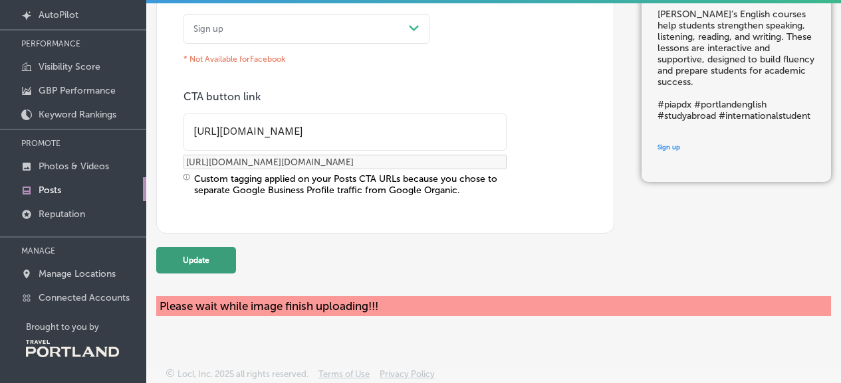
click at [177, 261] on button "Update" at bounding box center [196, 260] width 80 height 27
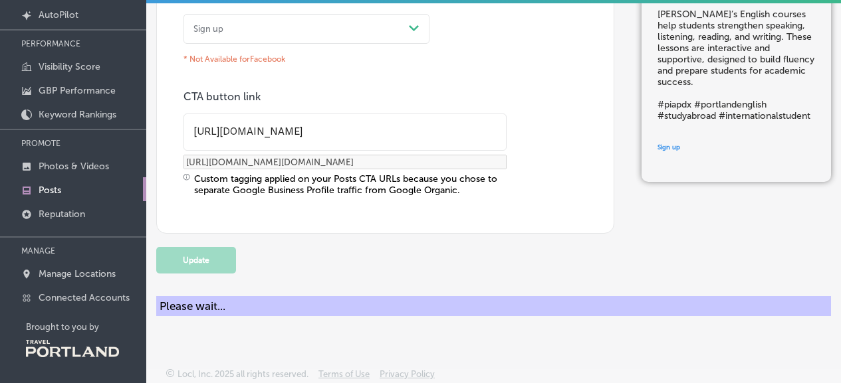
scroll to position [771, 0]
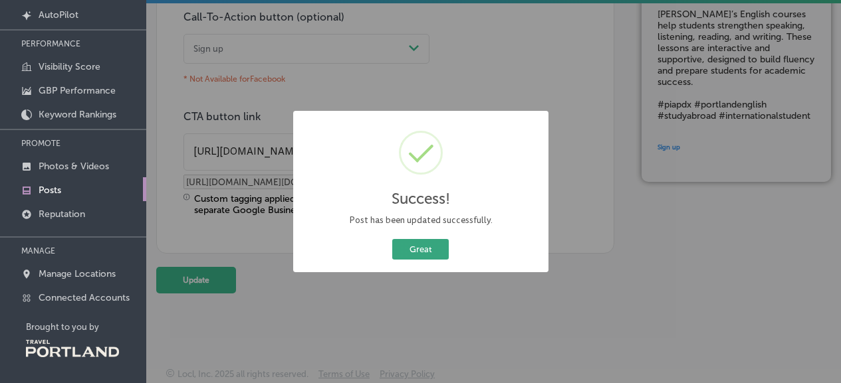
click at [421, 251] on button "Great" at bounding box center [420, 249] width 56 height 21
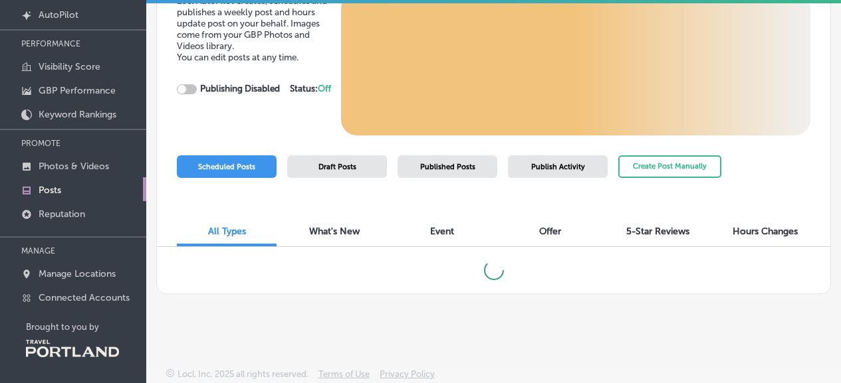
checkbox input "true"
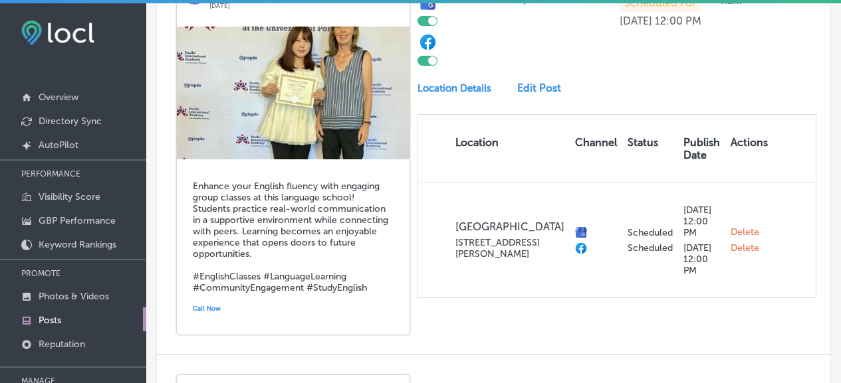
scroll to position [1212, 0]
